Goal: Task Accomplishment & Management: Manage account settings

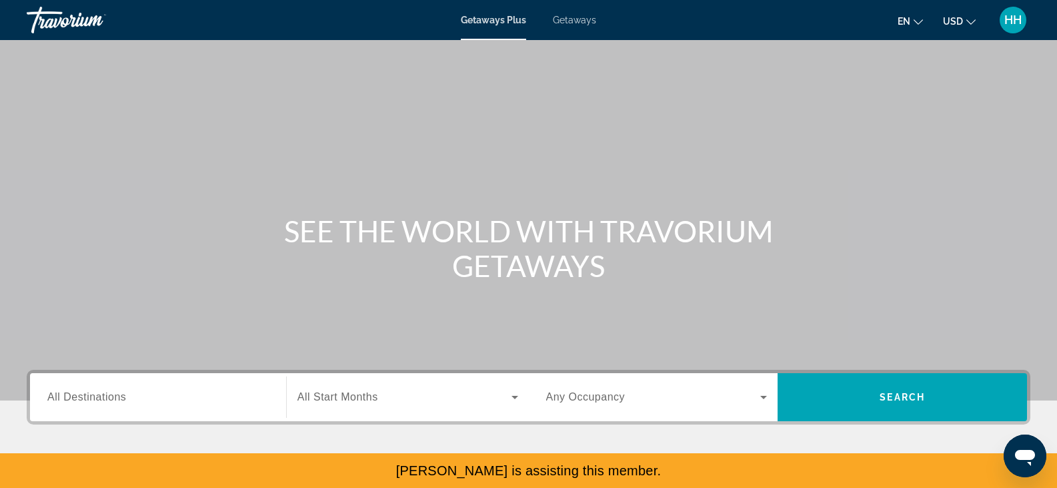
click at [1010, 22] on span "HH" at bounding box center [1013, 19] width 17 height 13
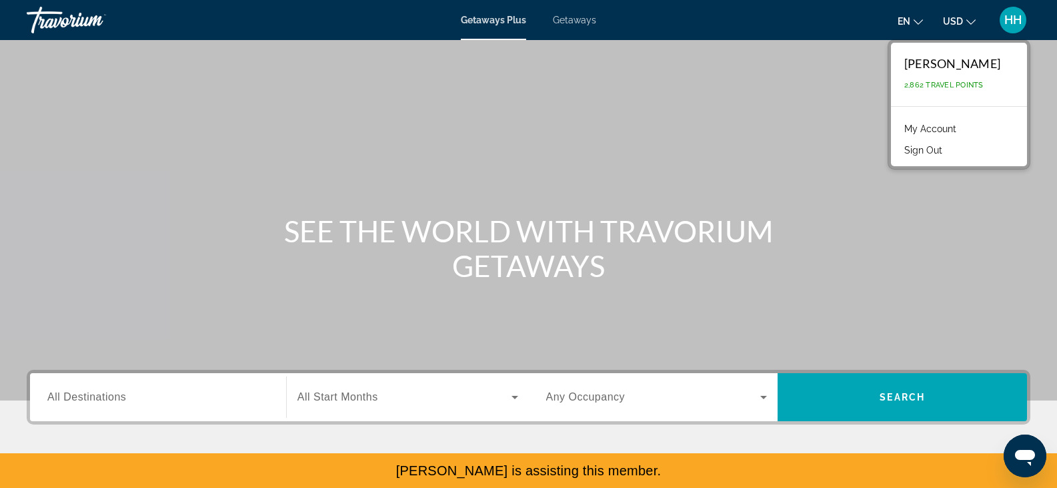
click at [943, 124] on link "My Account" at bounding box center [930, 128] width 65 height 17
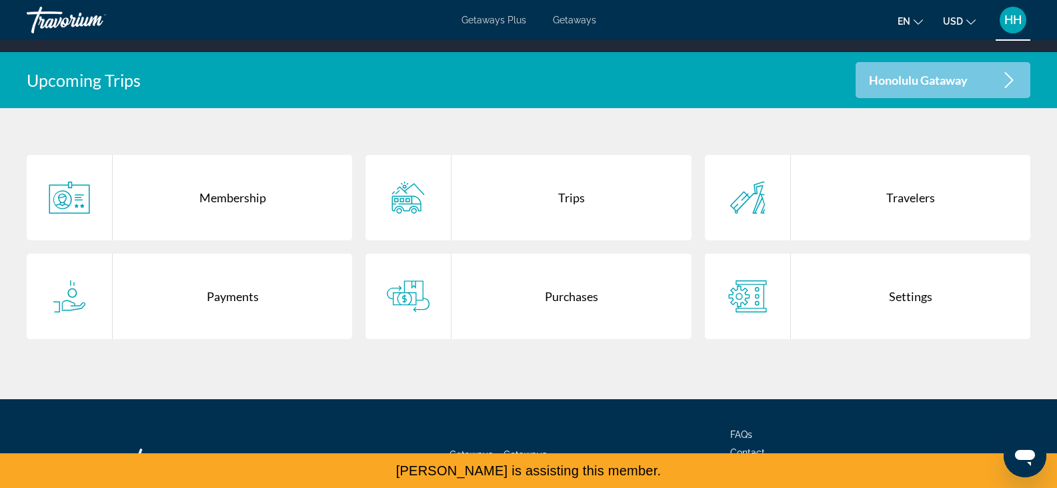
scroll to position [291, 0]
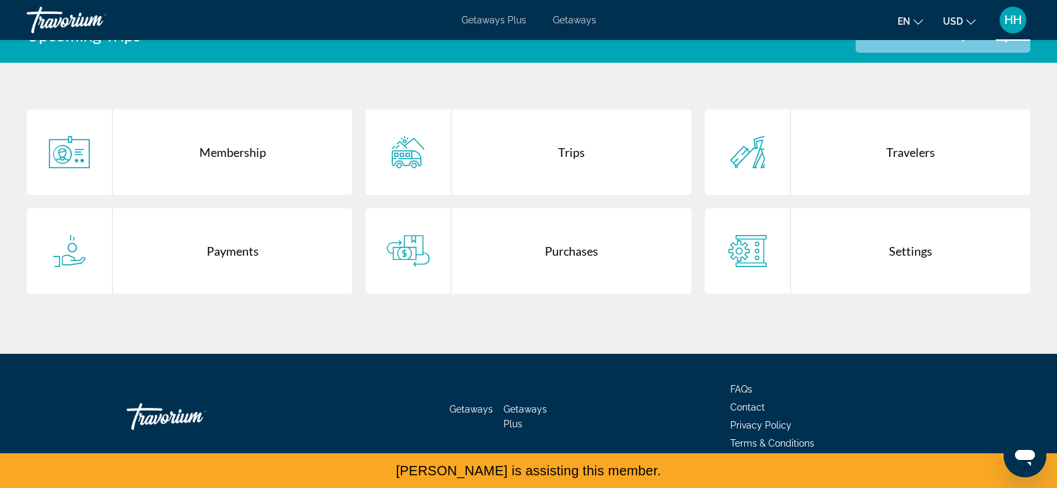
click at [209, 253] on div "Payments" at bounding box center [232, 250] width 239 height 85
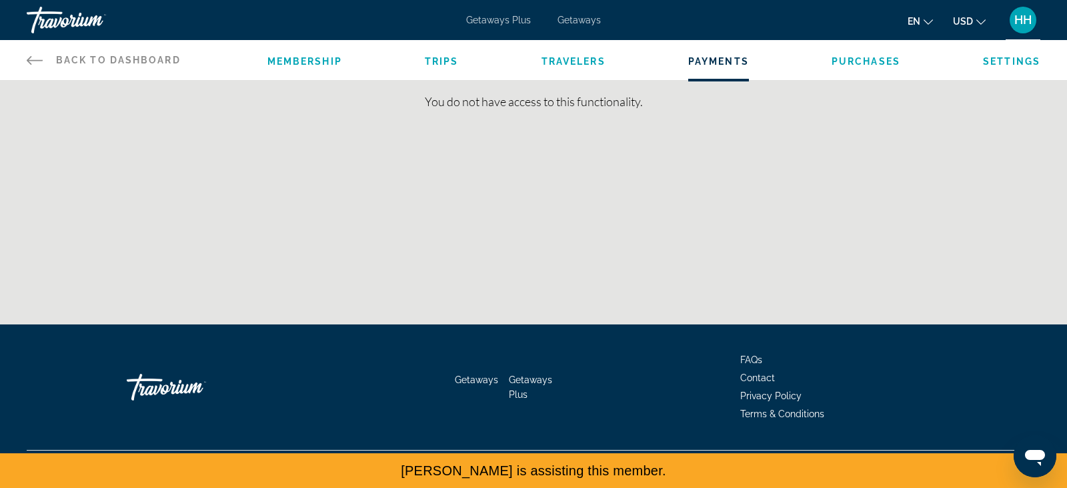
click at [45, 61] on link "Back to Dashboard Dashboard" at bounding box center [104, 60] width 154 height 40
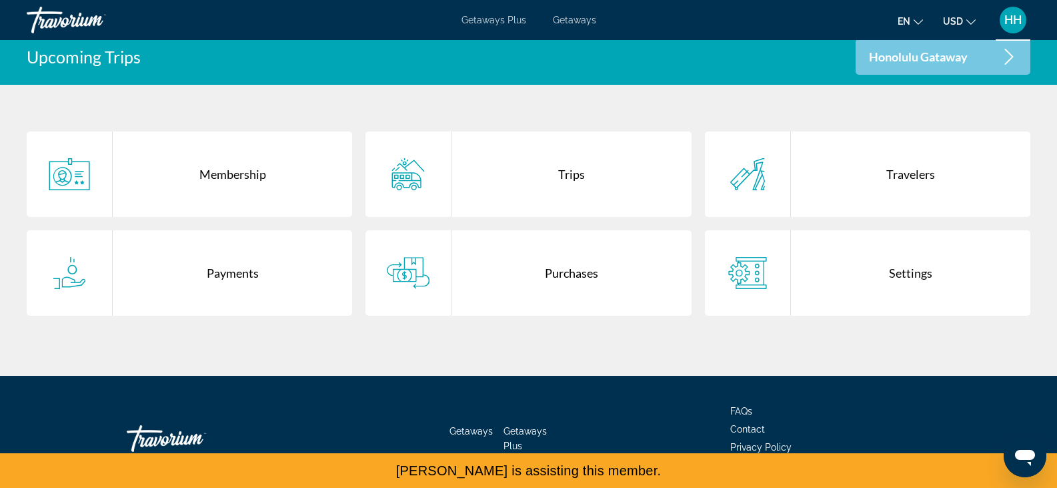
scroll to position [320, 0]
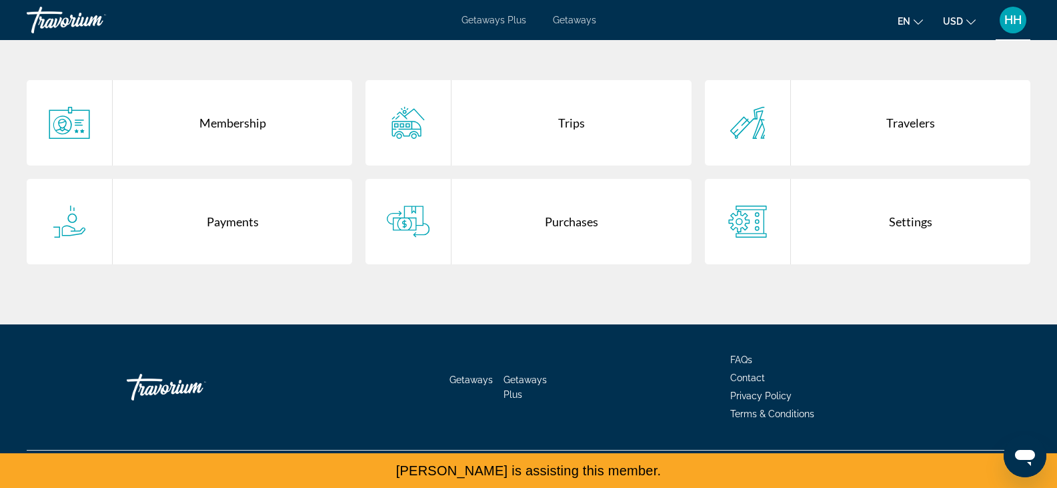
click at [590, 228] on div "Purchases" at bounding box center [571, 221] width 239 height 85
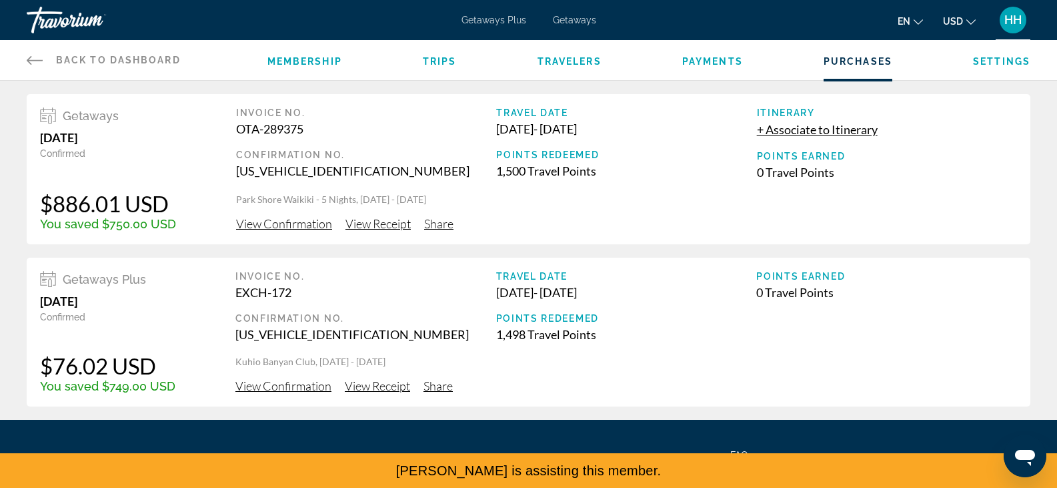
click at [1017, 23] on span "HH" at bounding box center [1013, 19] width 17 height 13
